Goal: Information Seeking & Learning: Understand process/instructions

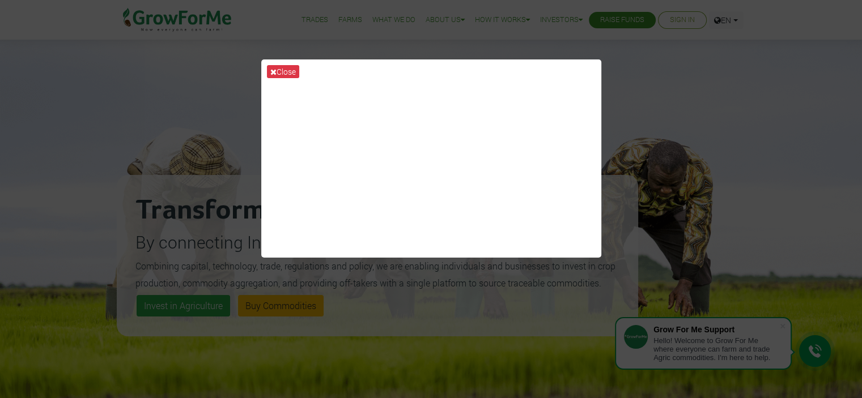
click at [654, 84] on div "Close" at bounding box center [431, 199] width 862 height 398
click at [452, 336] on div "Close" at bounding box center [431, 199] width 862 height 398
click at [286, 72] on button "Close" at bounding box center [283, 71] width 32 height 13
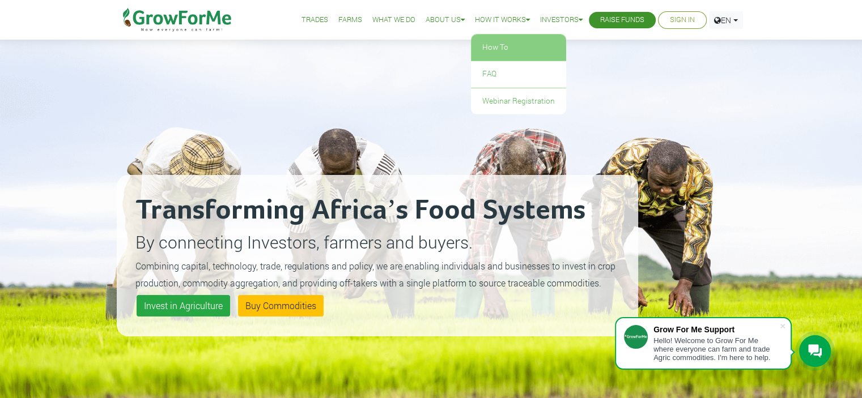
click at [491, 43] on link "How To" at bounding box center [518, 48] width 95 height 26
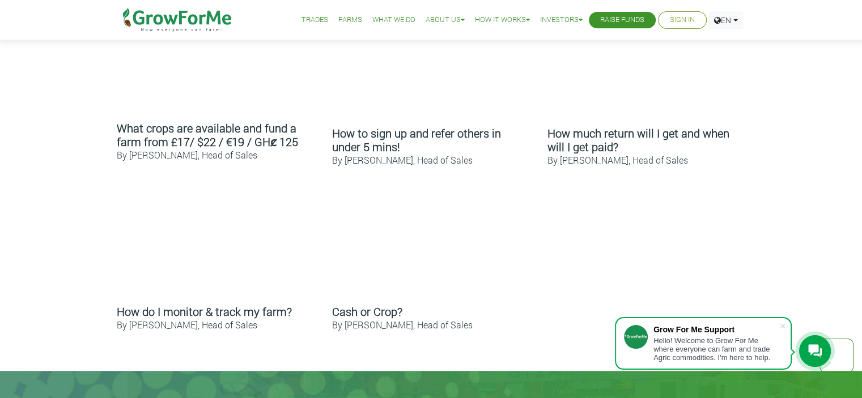
scroll to position [567, 0]
